Goal: Task Accomplishment & Management: Manage account settings

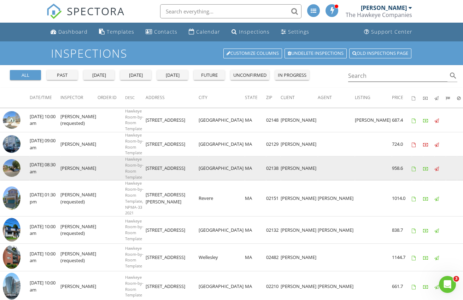
click at [12, 167] on img at bounding box center [12, 168] width 18 height 18
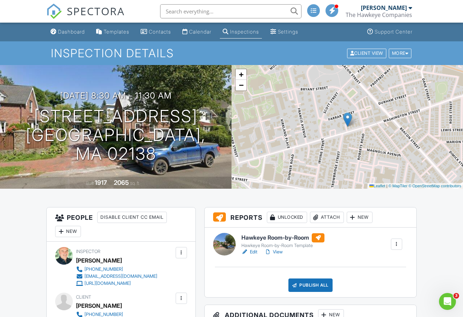
scroll to position [72, 0]
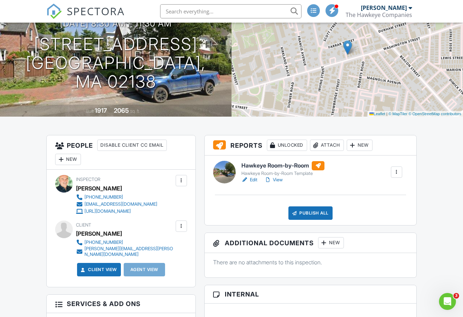
click at [253, 179] on link "Edit" at bounding box center [249, 179] width 16 height 7
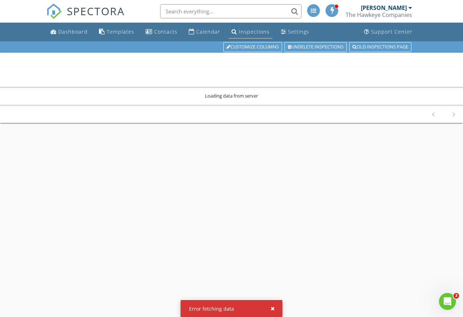
click at [242, 31] on div "Inspections" at bounding box center [254, 31] width 31 height 7
click at [272, 307] on div "button" at bounding box center [273, 308] width 4 height 5
click at [202, 30] on div "Calendar" at bounding box center [208, 31] width 24 height 7
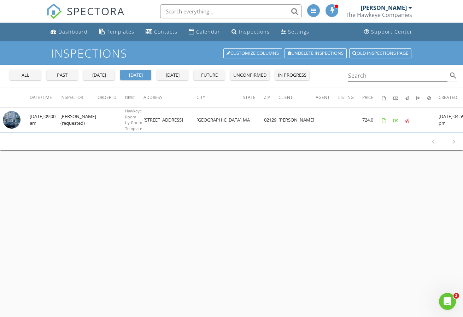
click at [100, 74] on div "yesterday" at bounding box center [98, 75] width 25 height 7
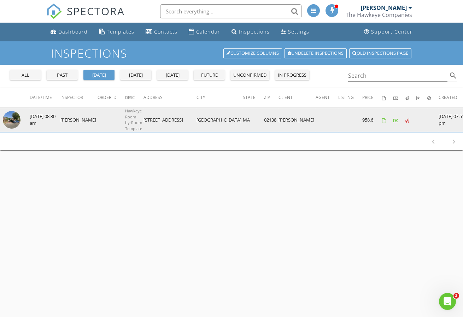
click at [9, 117] on img at bounding box center [12, 120] width 18 height 18
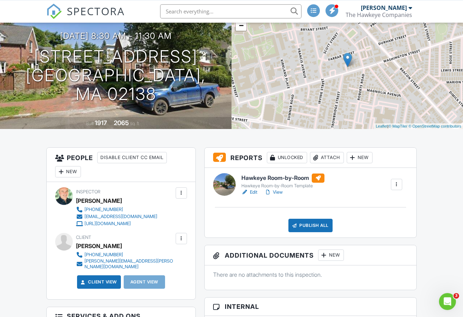
scroll to position [72, 0]
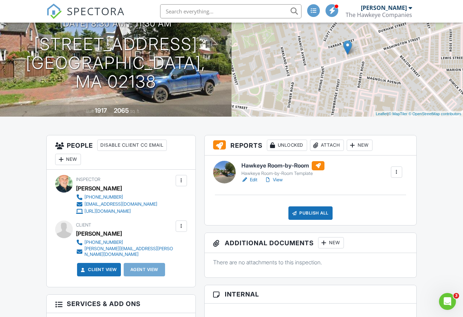
click at [251, 178] on link "Edit" at bounding box center [249, 179] width 16 height 7
